Goal: Obtain resource: Obtain resource

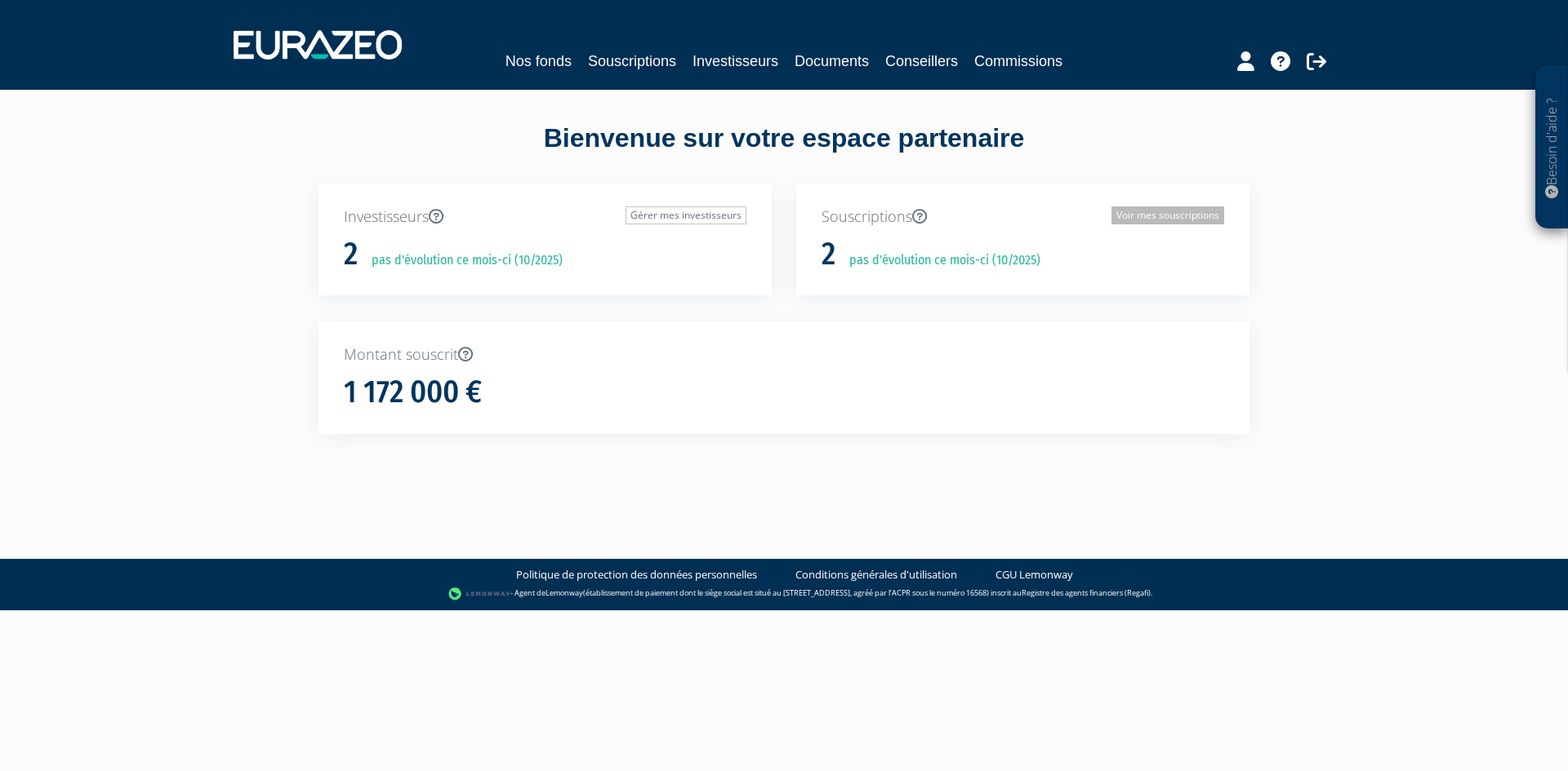
click at [1165, 216] on link "Voir mes souscriptions" at bounding box center [1168, 215] width 113 height 18
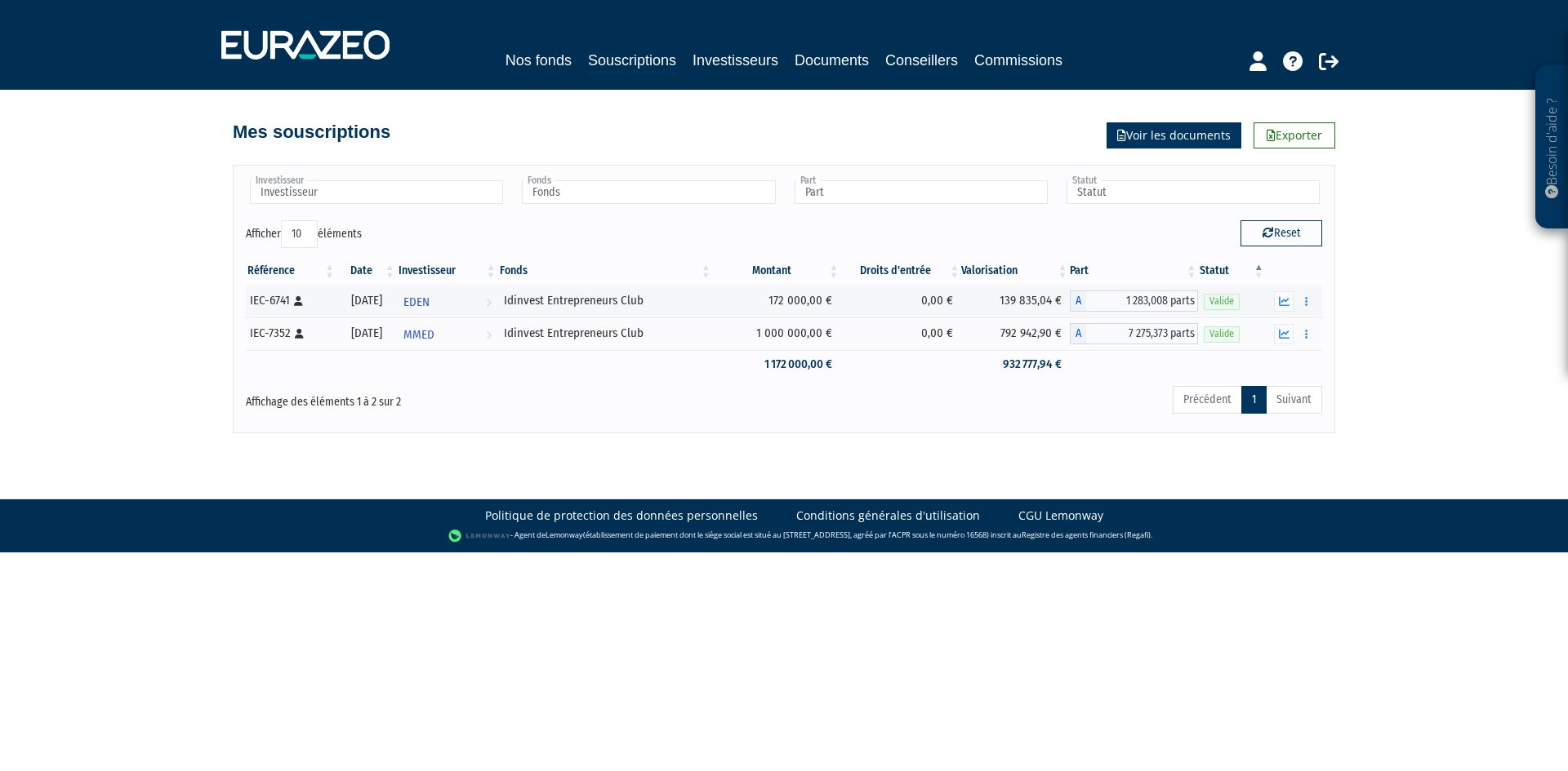
click at [1176, 138] on link "Voir les documents" at bounding box center [1174, 135] width 135 height 26
click at [1302, 305] on button "button" at bounding box center [1307, 301] width 20 height 21
click at [1282, 329] on link "Documents" at bounding box center [1270, 331] width 81 height 27
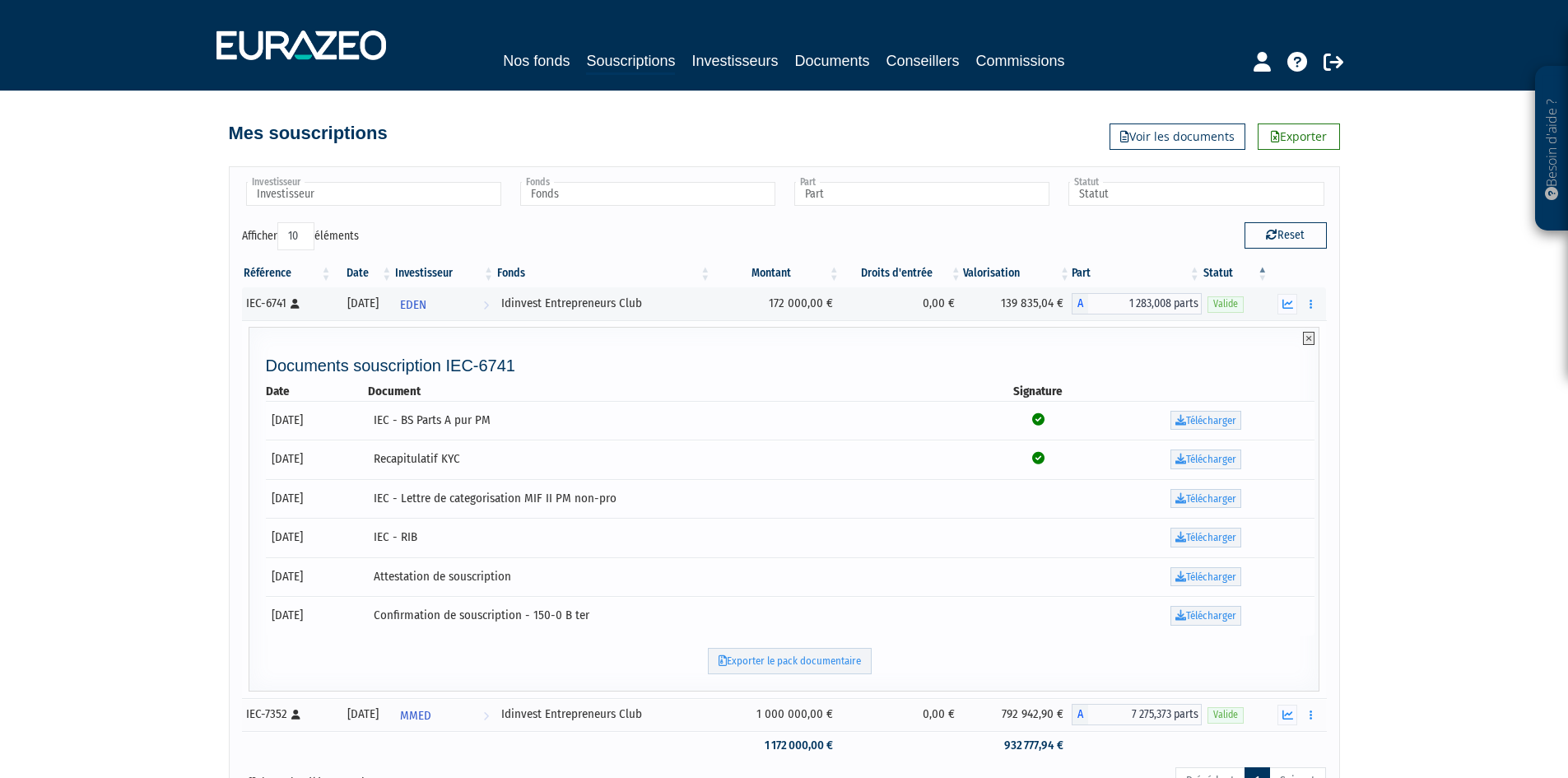
click at [1308, 341] on icon at bounding box center [1308, 338] width 12 height 14
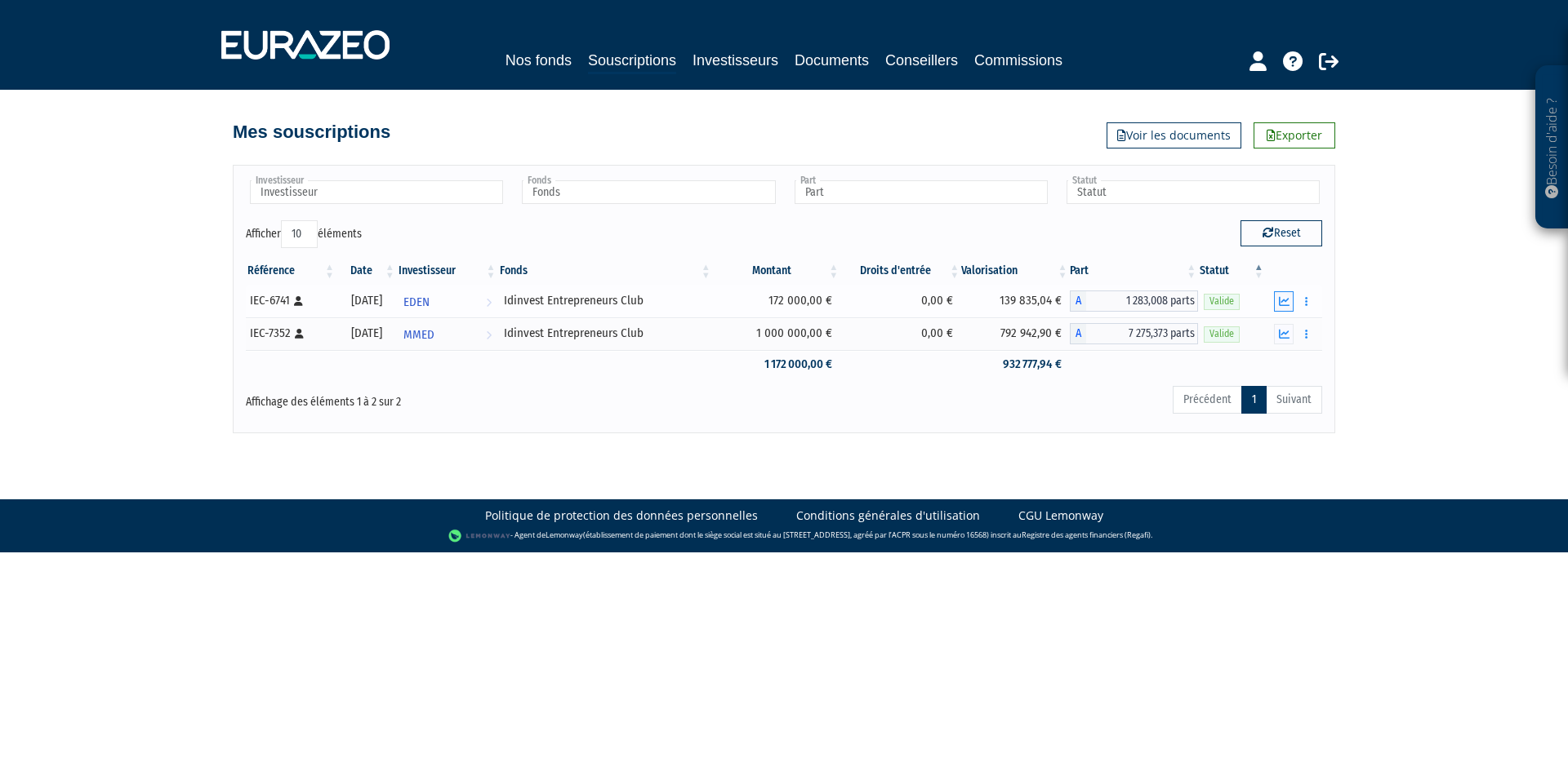
click at [1287, 297] on icon "button" at bounding box center [1284, 302] width 11 height 11
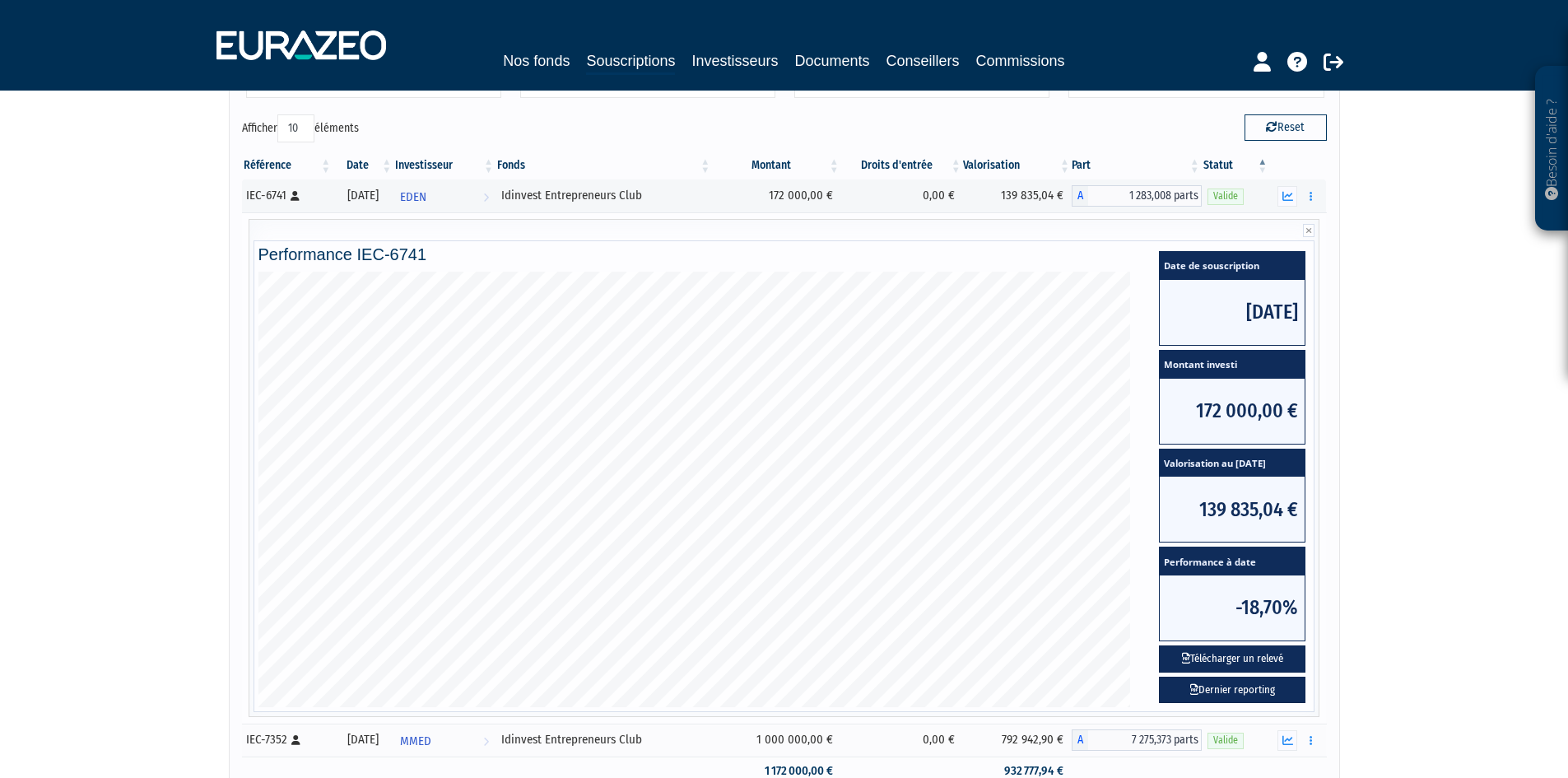
scroll to position [82, 0]
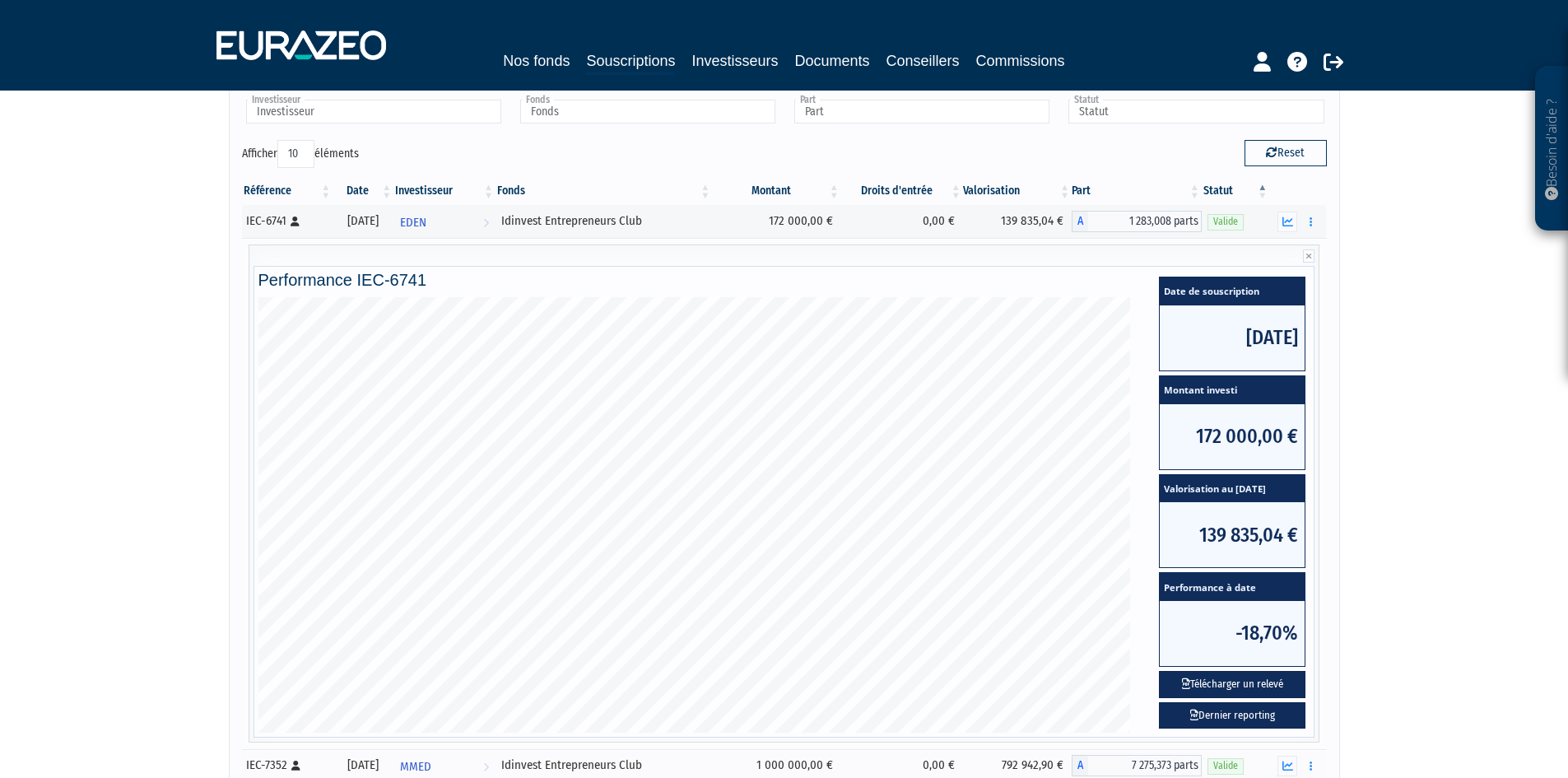
click at [1386, 371] on div "Besoin d'aide ? × J'ai besoin d'aide Si vous avez une question à propos du fonc…" at bounding box center [784, 392] width 1568 height 948
click at [1352, 245] on div "Besoin d'aide ? × J'ai besoin d'aide Si vous avez une question à propos du fonc…" at bounding box center [784, 392] width 1568 height 948
click at [1314, 222] on button "button" at bounding box center [1310, 222] width 20 height 21
click at [1286, 224] on icon "button" at bounding box center [1288, 222] width 11 height 11
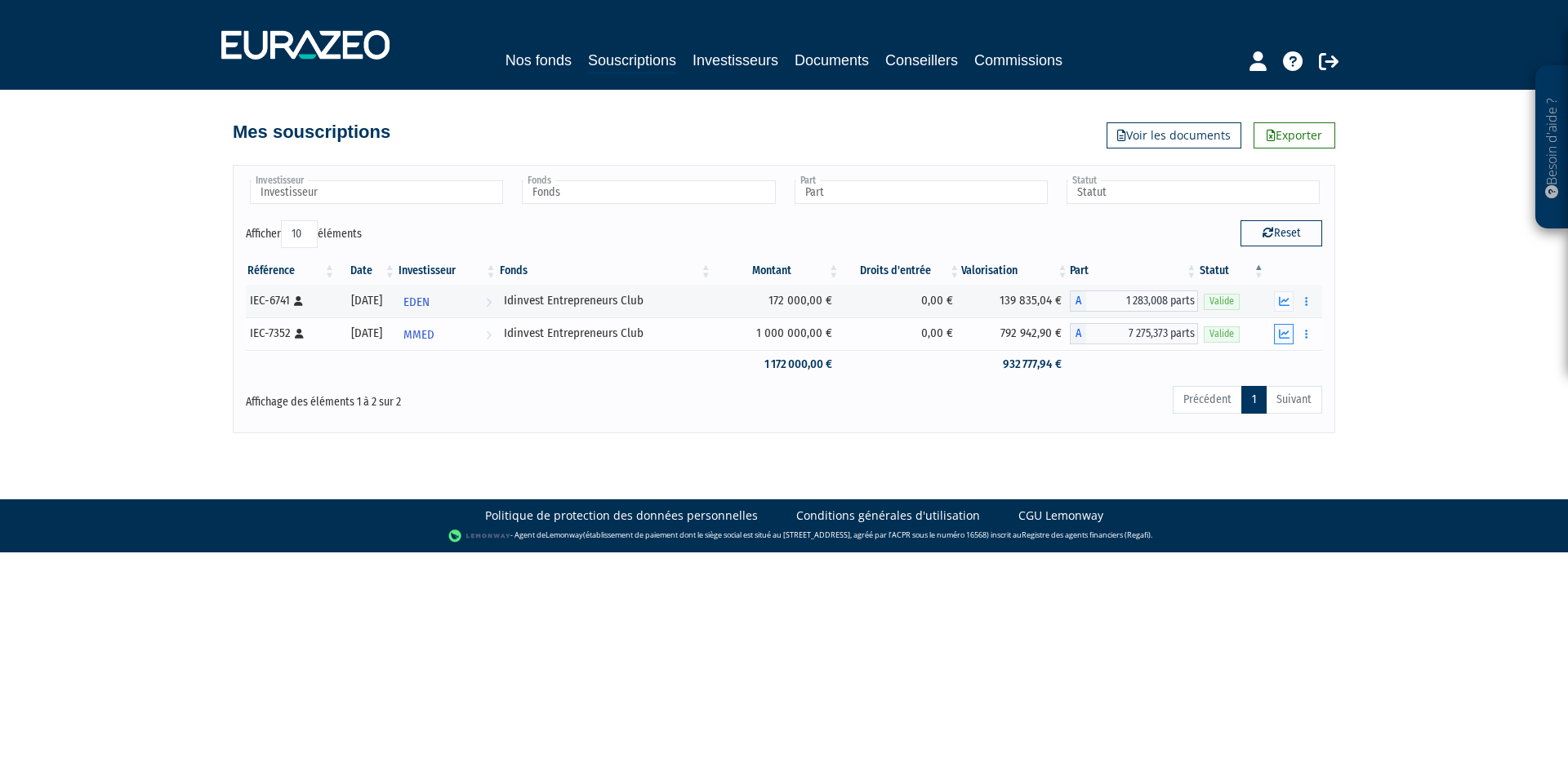
click at [1286, 335] on icon "button" at bounding box center [1284, 334] width 11 height 11
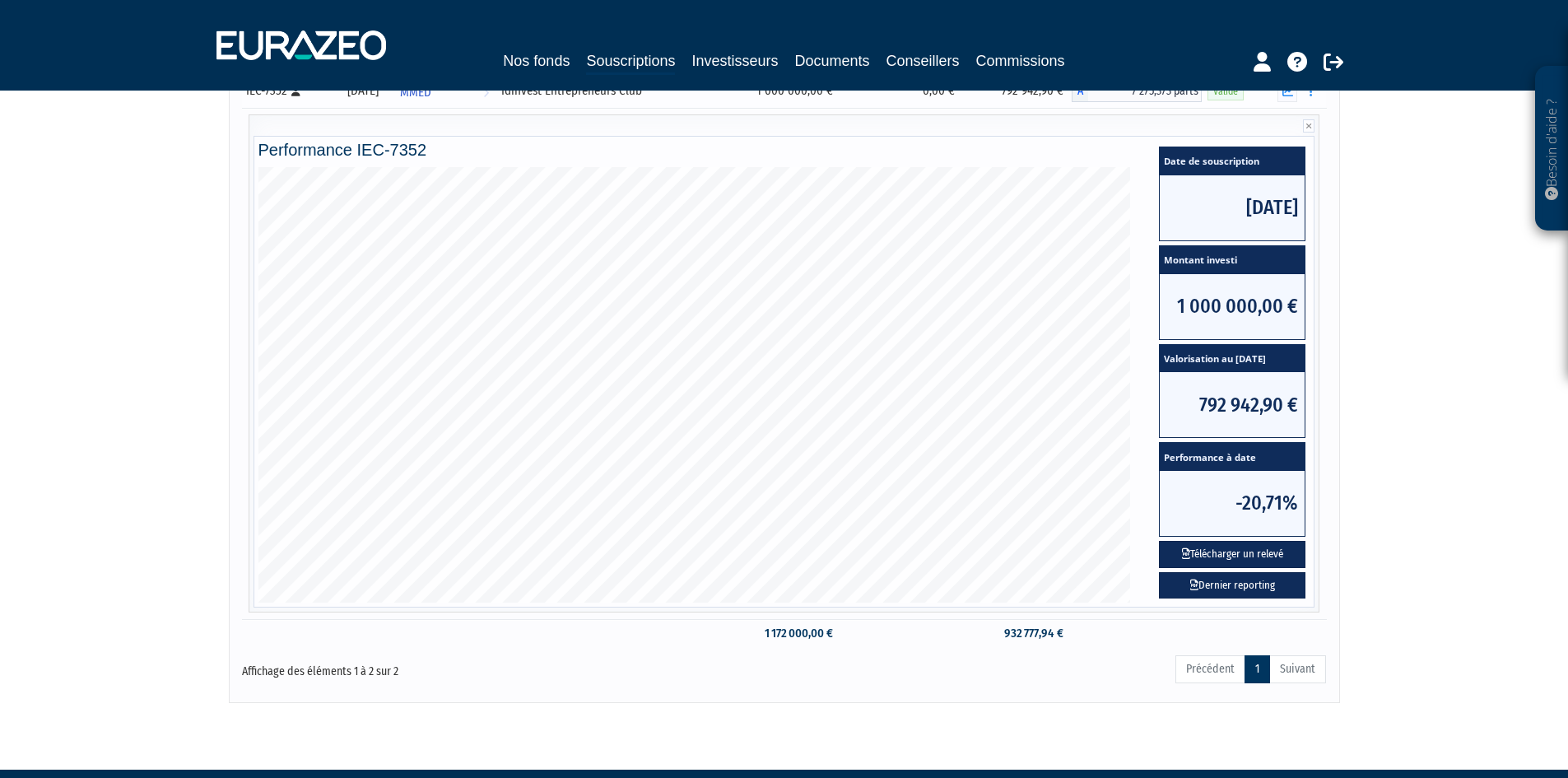
scroll to position [247, 0]
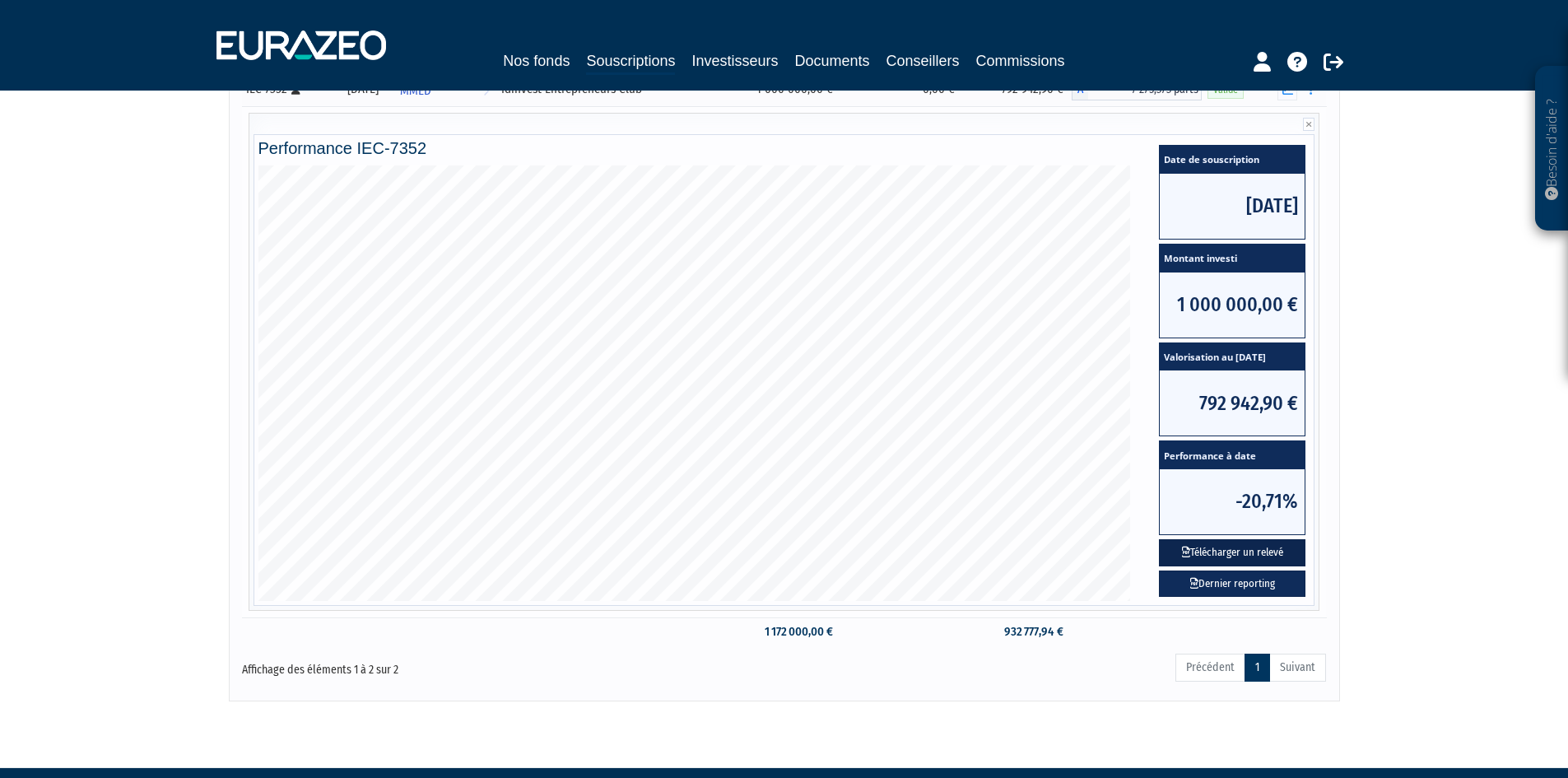
click at [1211, 546] on button "Télécharger un relevé" at bounding box center [1232, 553] width 147 height 27
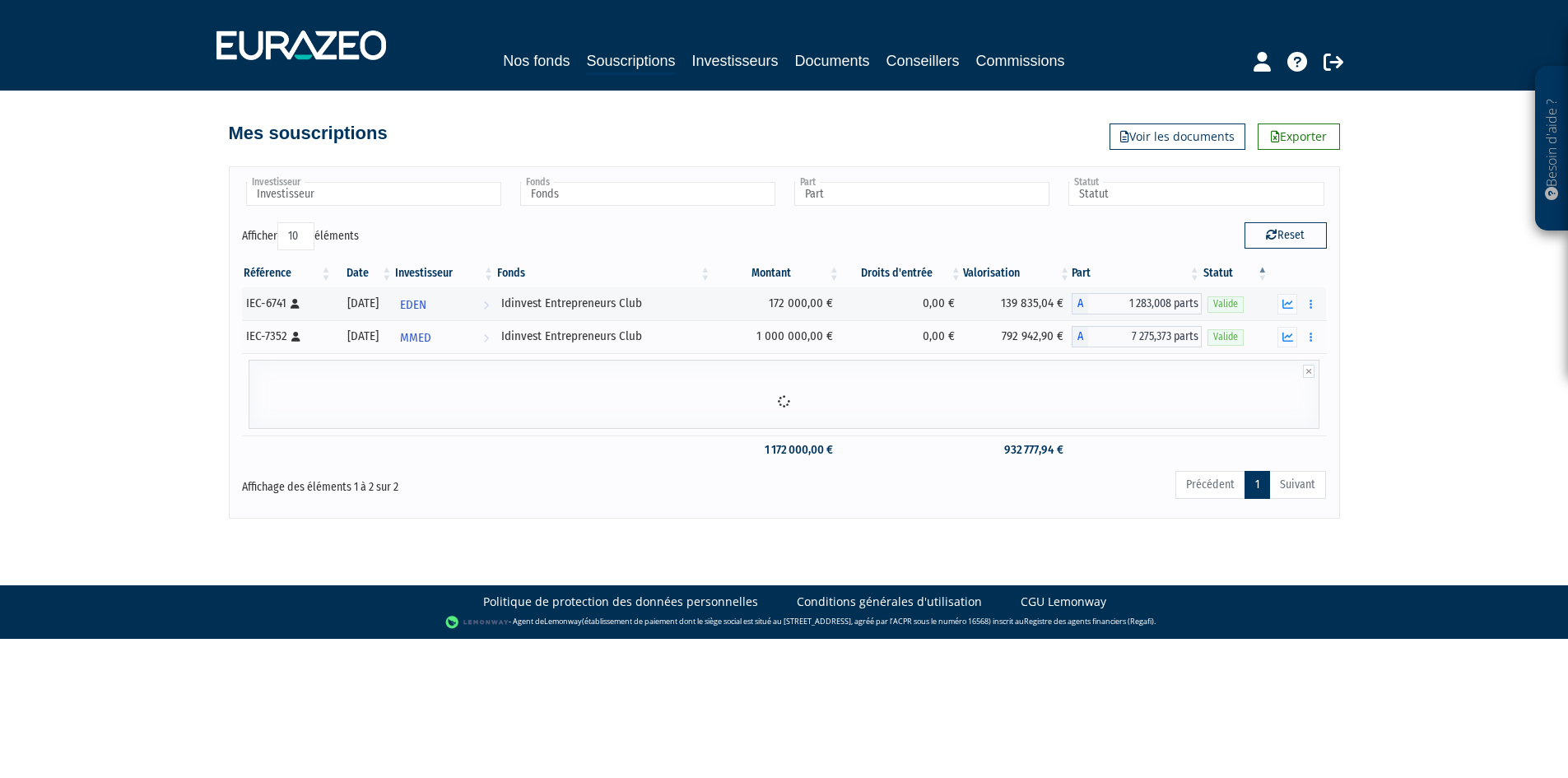
scroll to position [0, 0]
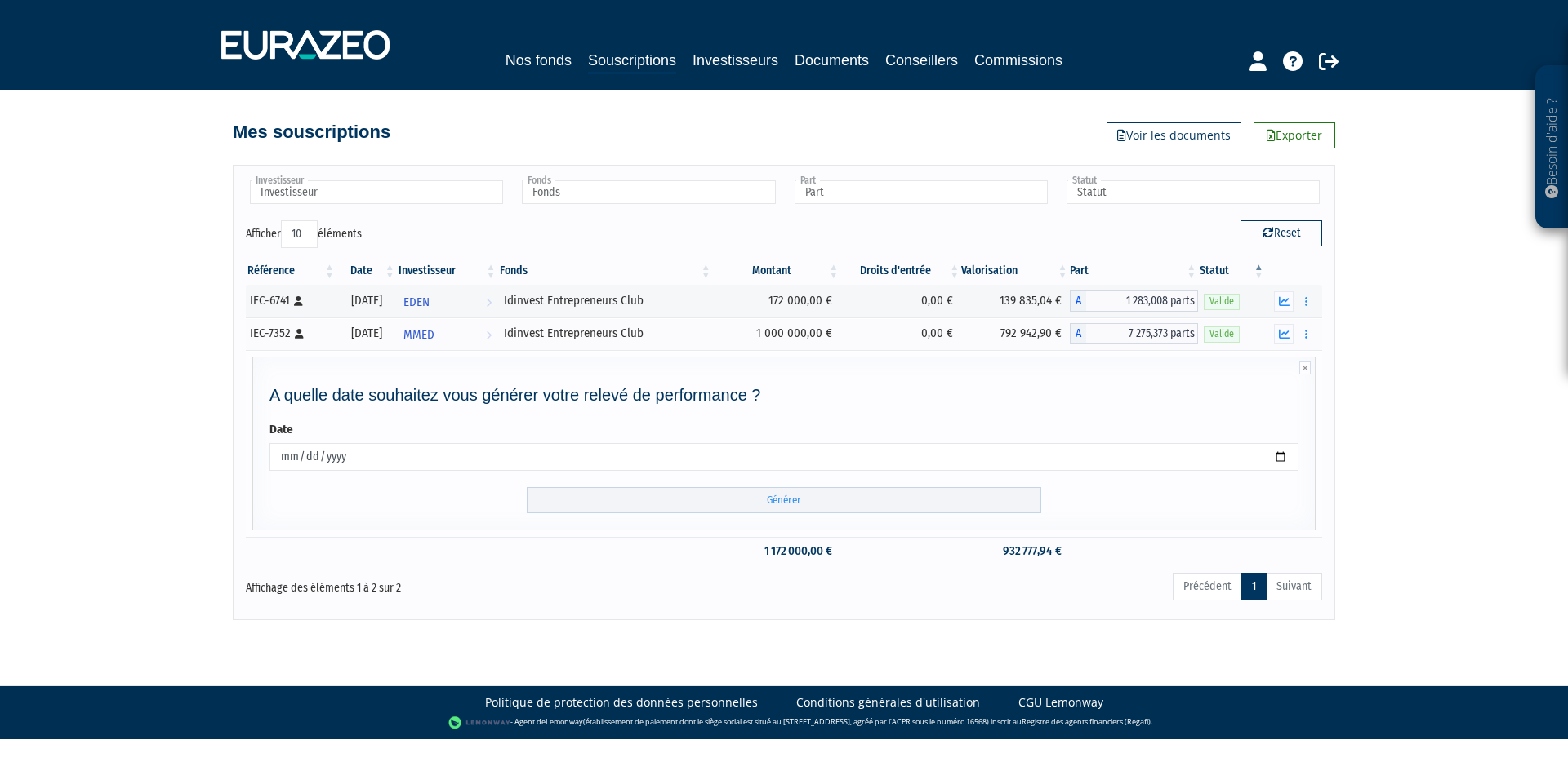
click at [304, 456] on input "2025-10-07" at bounding box center [783, 457] width 1029 height 28
click at [307, 457] on input "2025-10-07" at bounding box center [783, 457] width 1029 height 28
click at [284, 454] on input "2025-09-07" at bounding box center [783, 457] width 1029 height 28
type input "2025-09-30"
click at [797, 505] on input "Générer" at bounding box center [783, 500] width 514 height 27
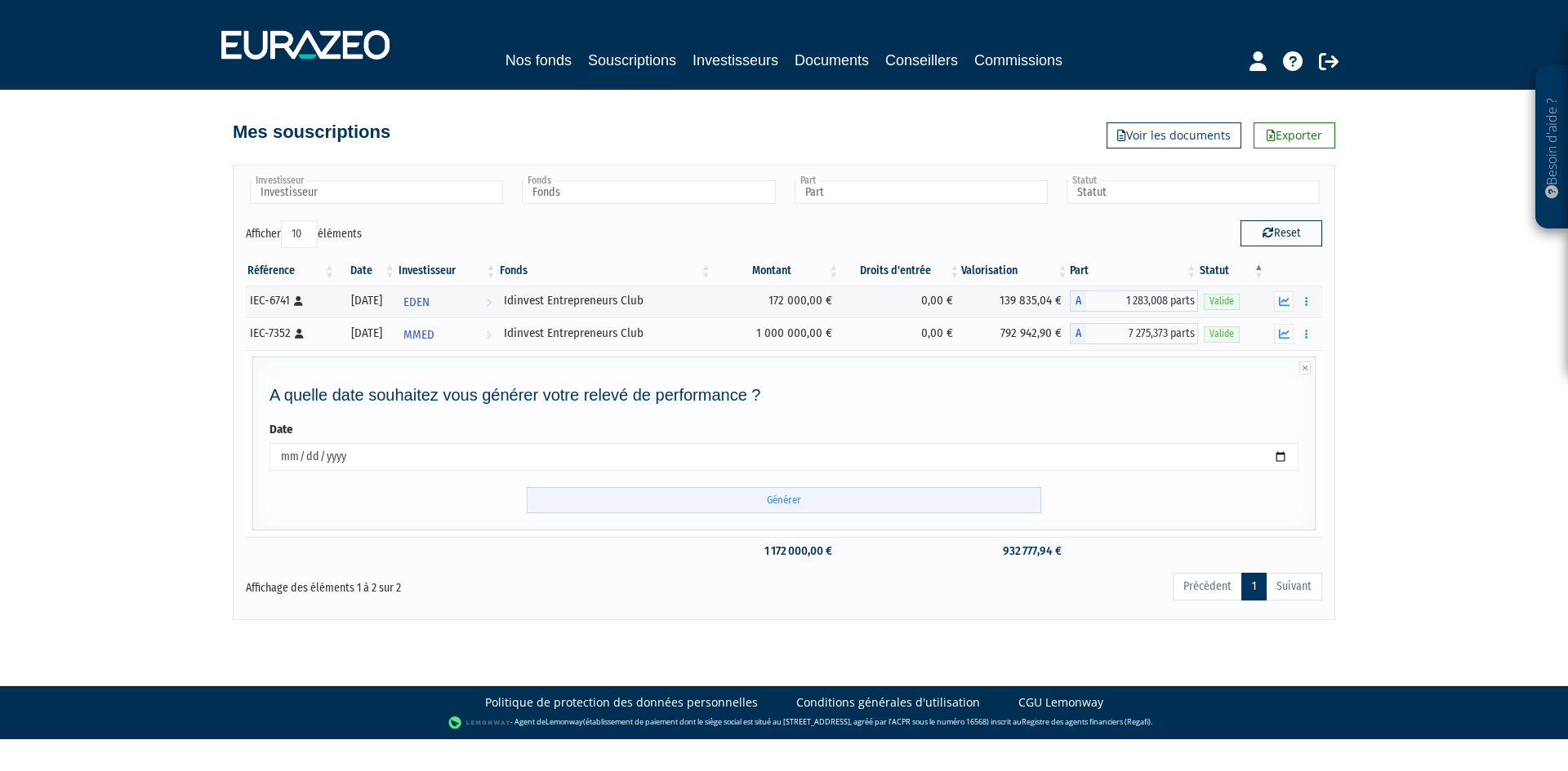
click at [791, 500] on input "Générer" at bounding box center [783, 500] width 514 height 27
click at [1286, 330] on icon "button" at bounding box center [1284, 334] width 11 height 11
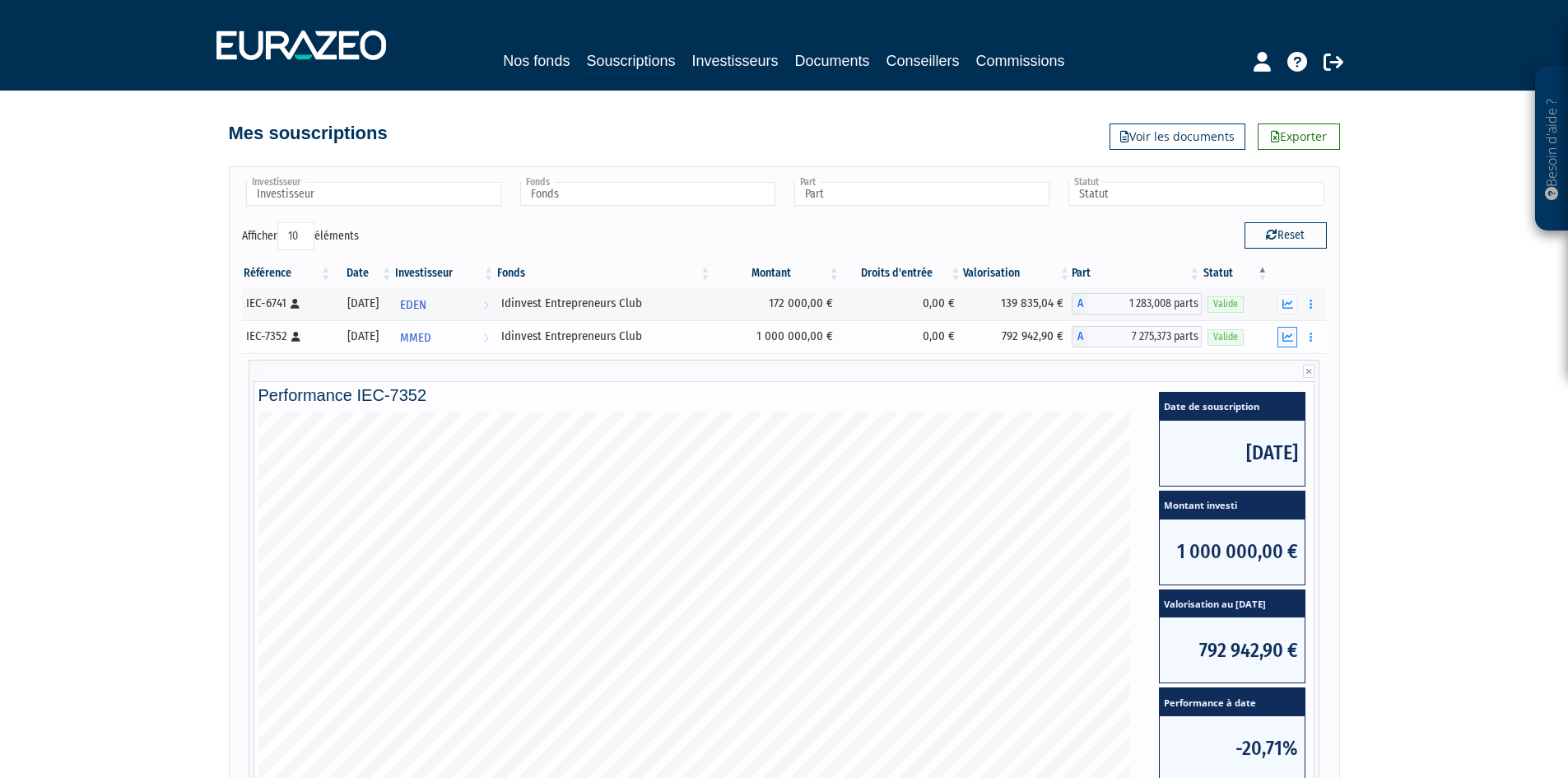
click at [1297, 333] on button "button" at bounding box center [1288, 337] width 20 height 21
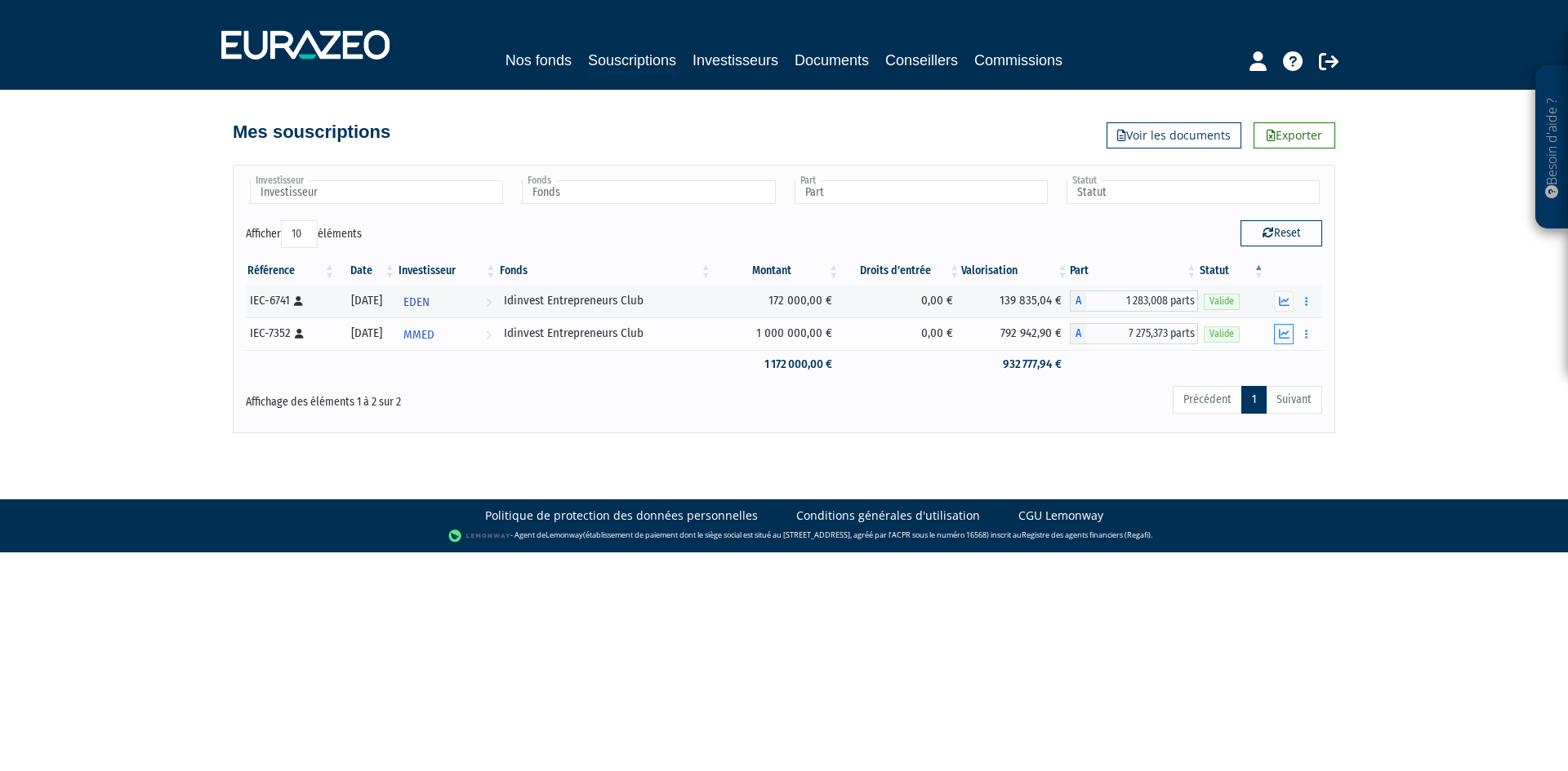
click at [1283, 334] on icon "button" at bounding box center [1284, 334] width 11 height 11
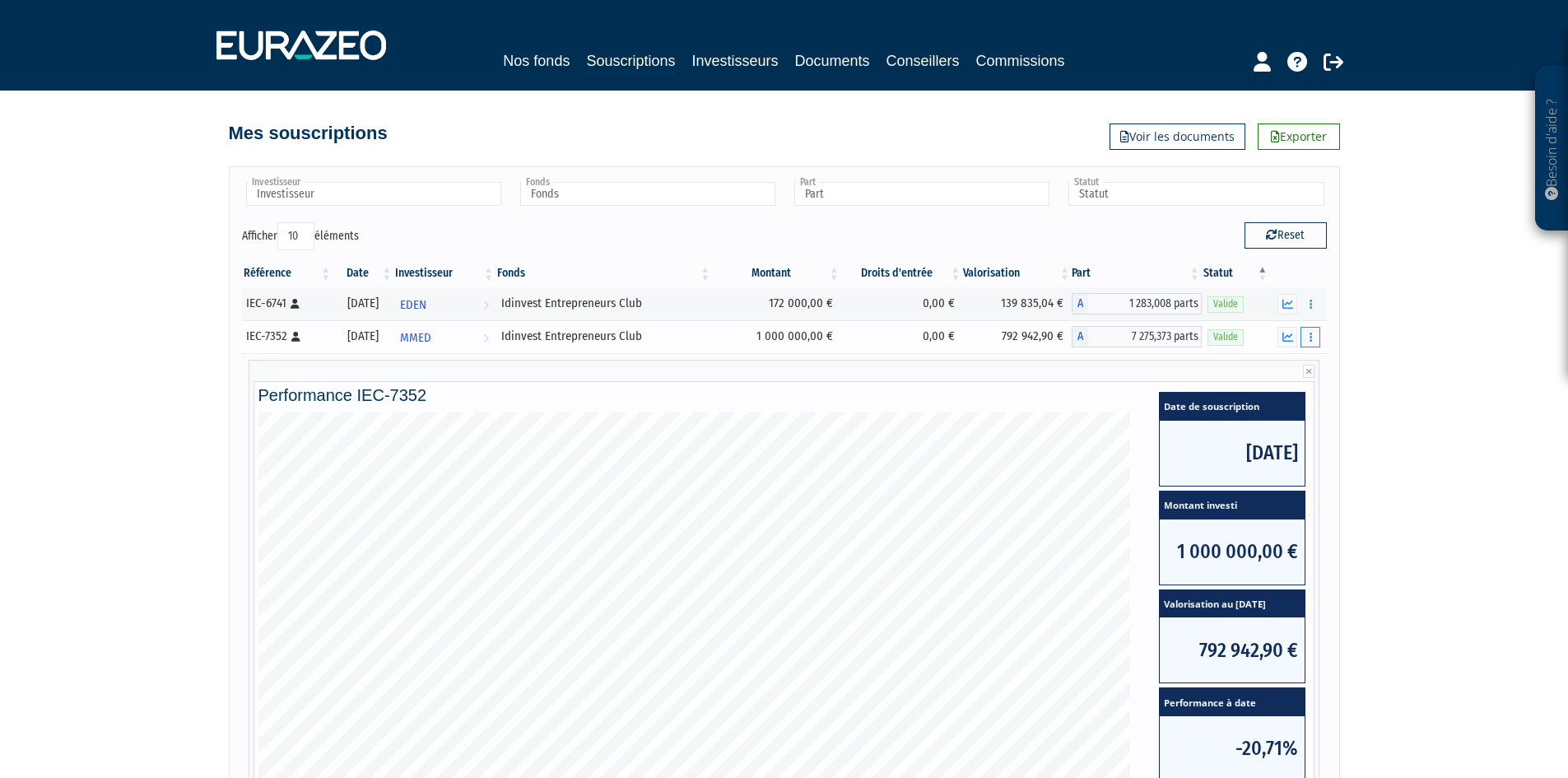
click at [1309, 335] on icon "button" at bounding box center [1310, 337] width 3 height 11
click at [1285, 336] on icon "button" at bounding box center [1288, 337] width 11 height 11
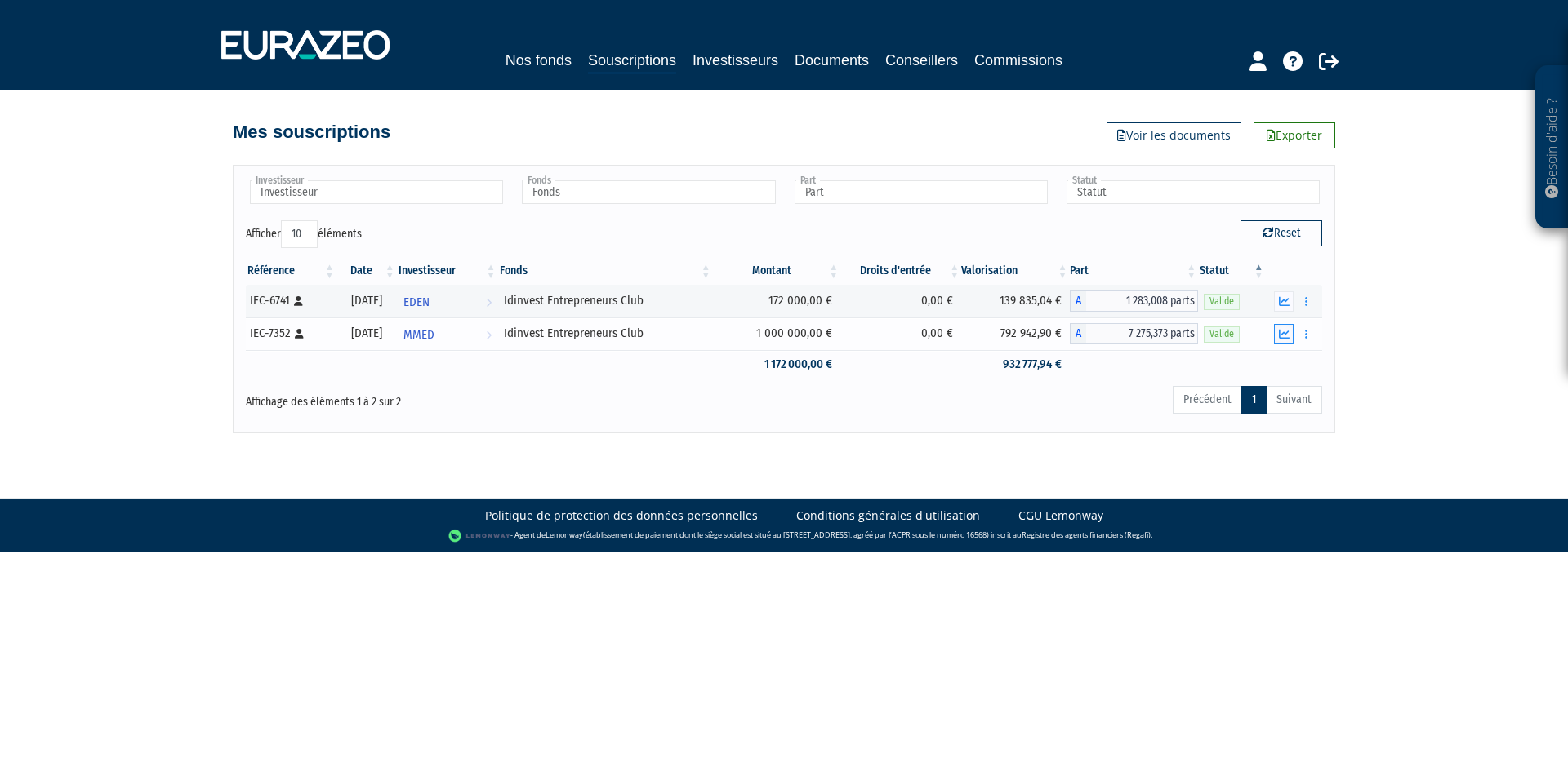
click at [1277, 331] on button "button" at bounding box center [1284, 334] width 20 height 21
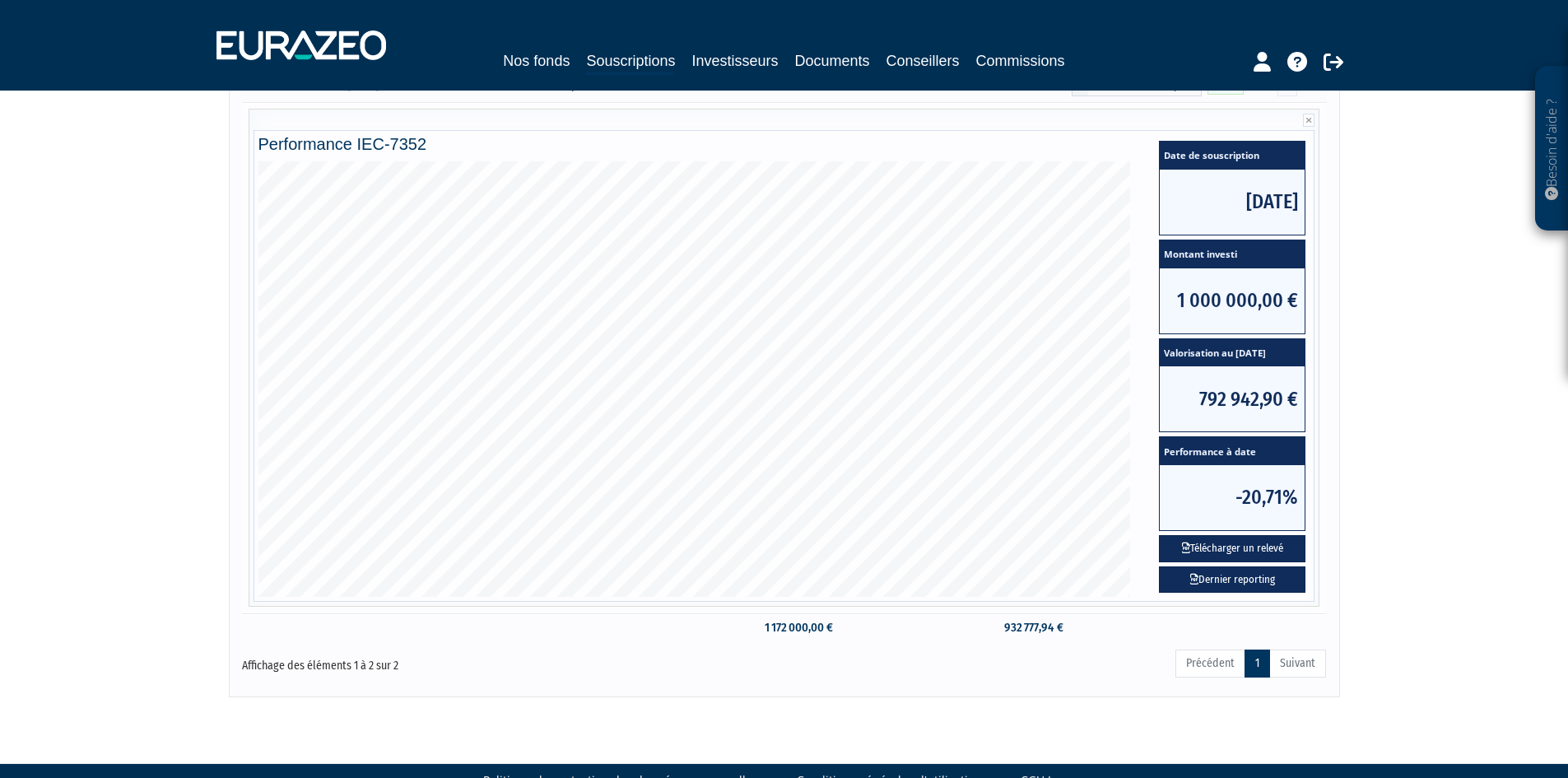
scroll to position [290, 0]
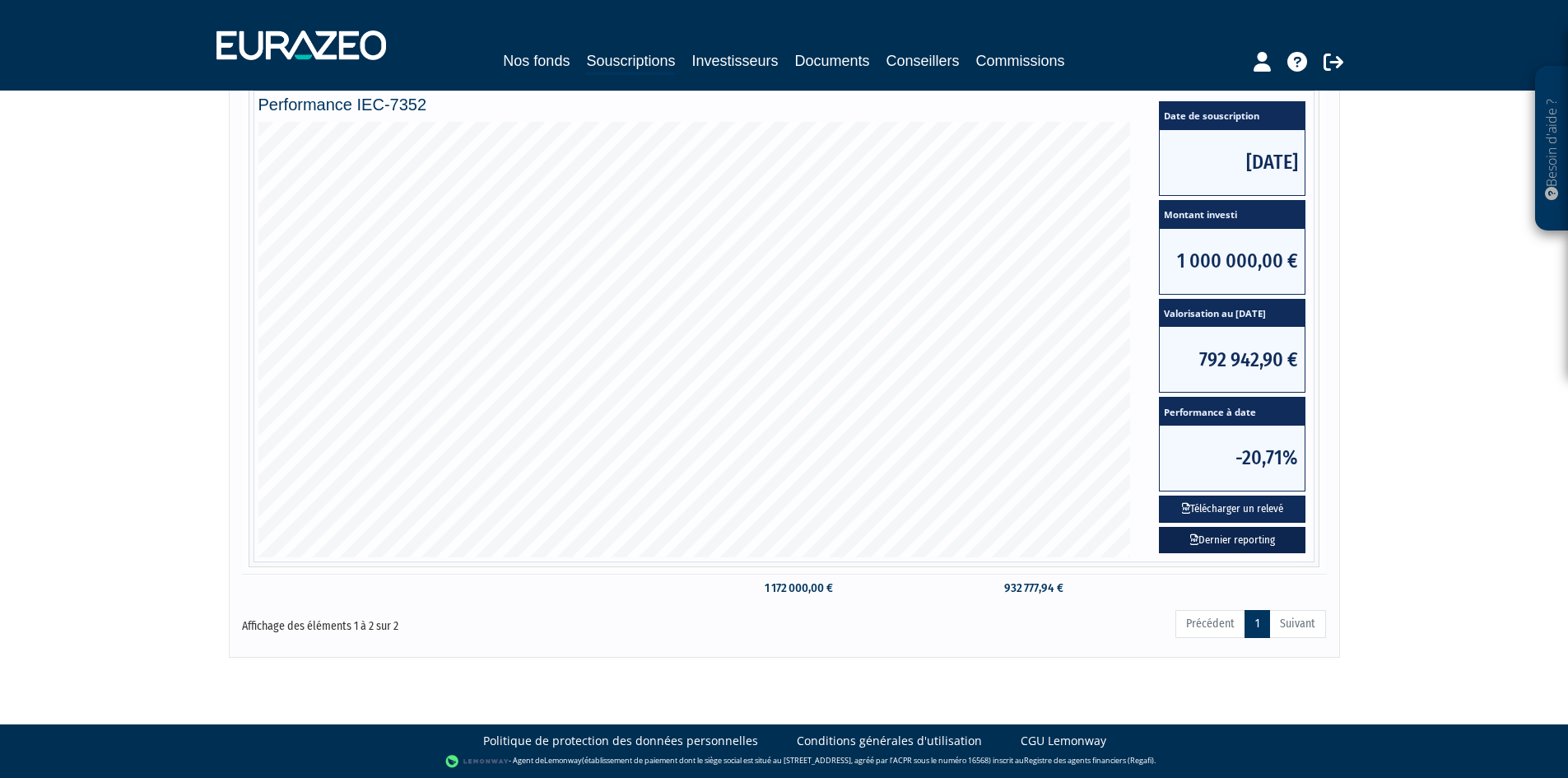
click at [1226, 542] on link "Dernier reporting" at bounding box center [1232, 541] width 147 height 27
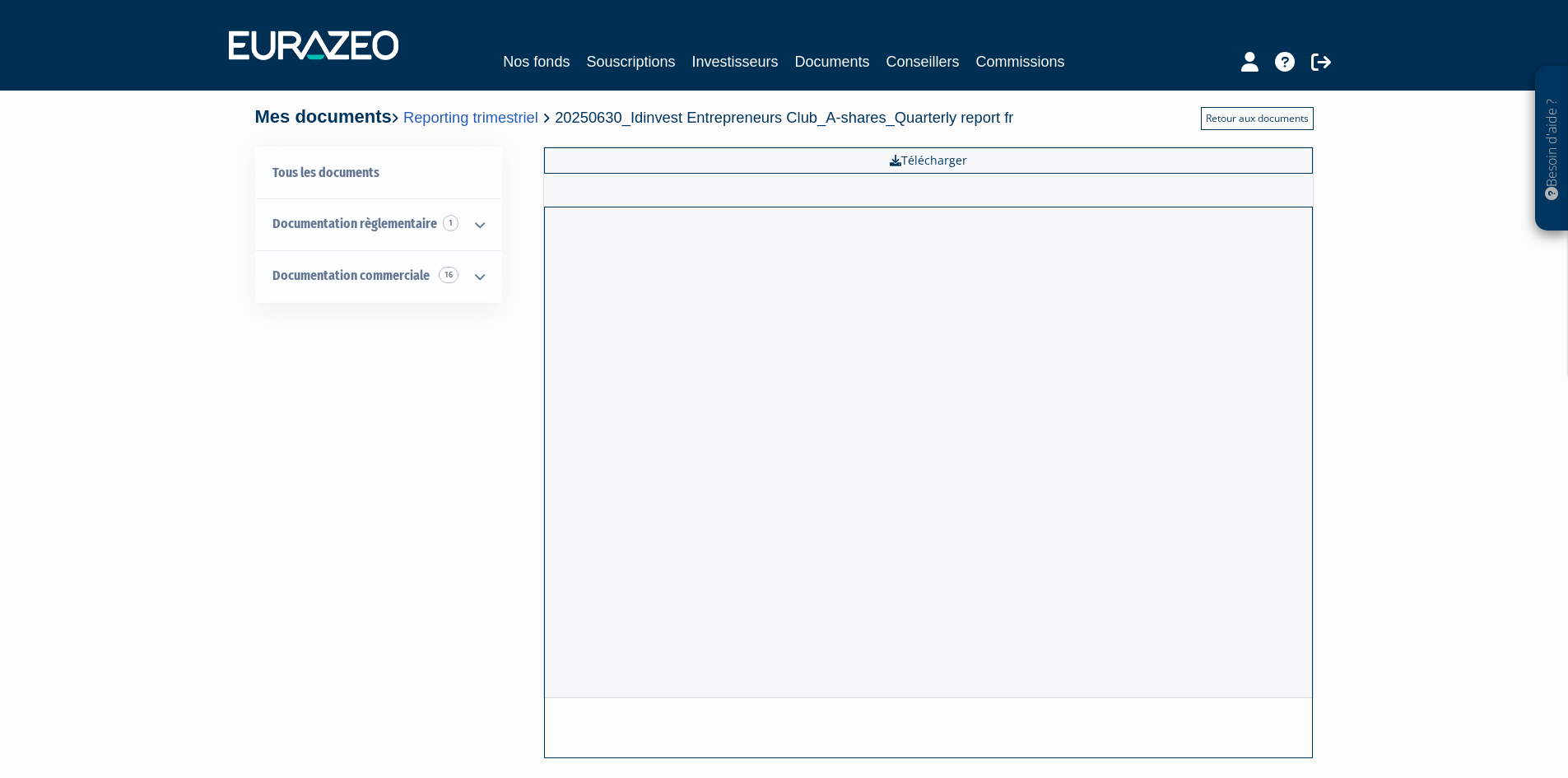
click at [1224, 128] on link "Retour aux documents" at bounding box center [1257, 119] width 113 height 23
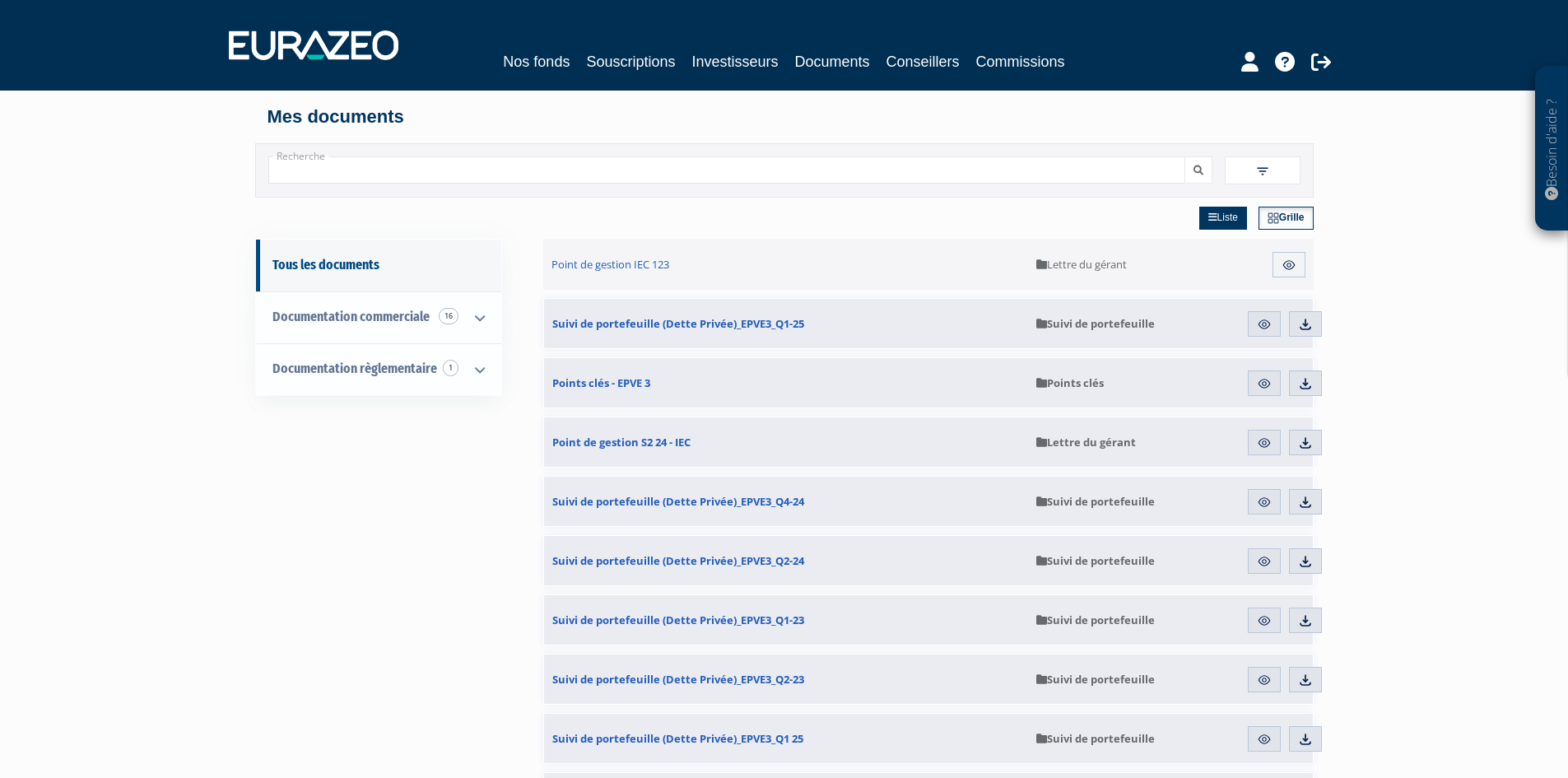
scroll to position [82, 0]
